Goal: Information Seeking & Learning: Compare options

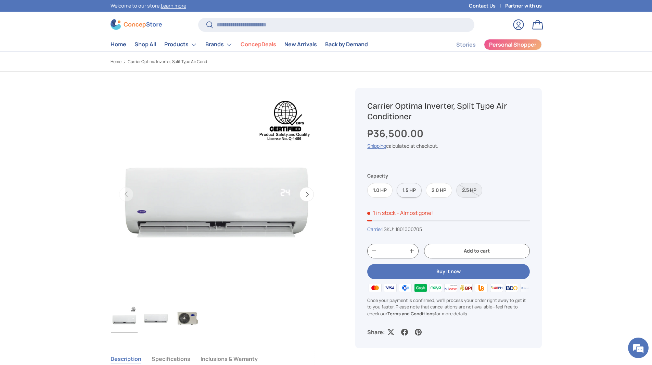
click at [413, 194] on label "1.5 HP" at bounding box center [409, 190] width 25 height 15
click at [437, 194] on label "2.0 HP" at bounding box center [439, 190] width 26 height 15
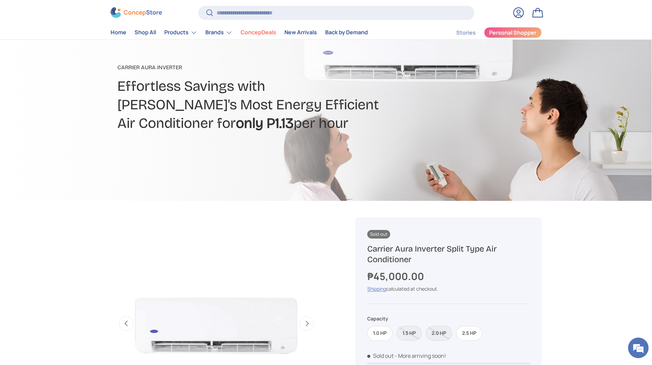
scroll to position [103, 0]
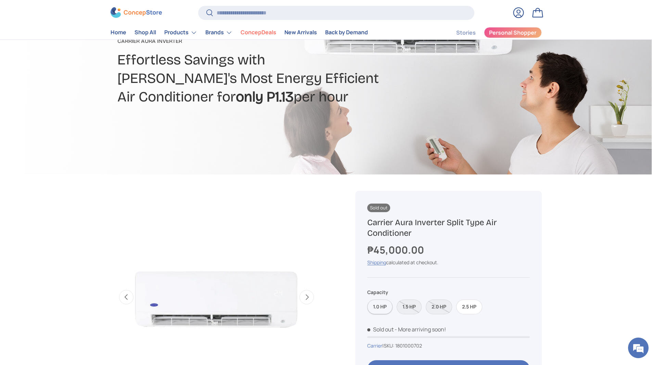
click at [381, 308] on label "1.0 HP" at bounding box center [379, 306] width 25 height 15
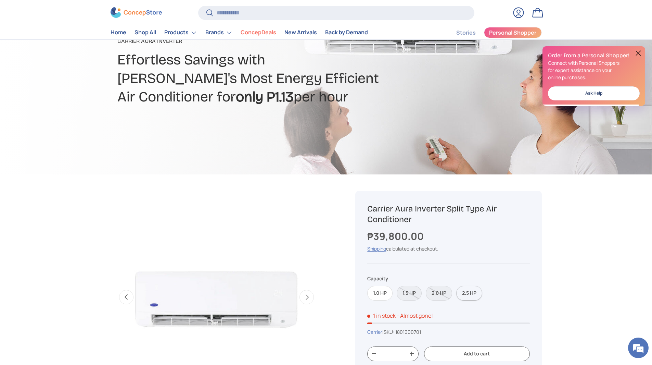
click at [472, 293] on label "2.5 HP" at bounding box center [469, 292] width 26 height 15
